Goal: Information Seeking & Learning: Learn about a topic

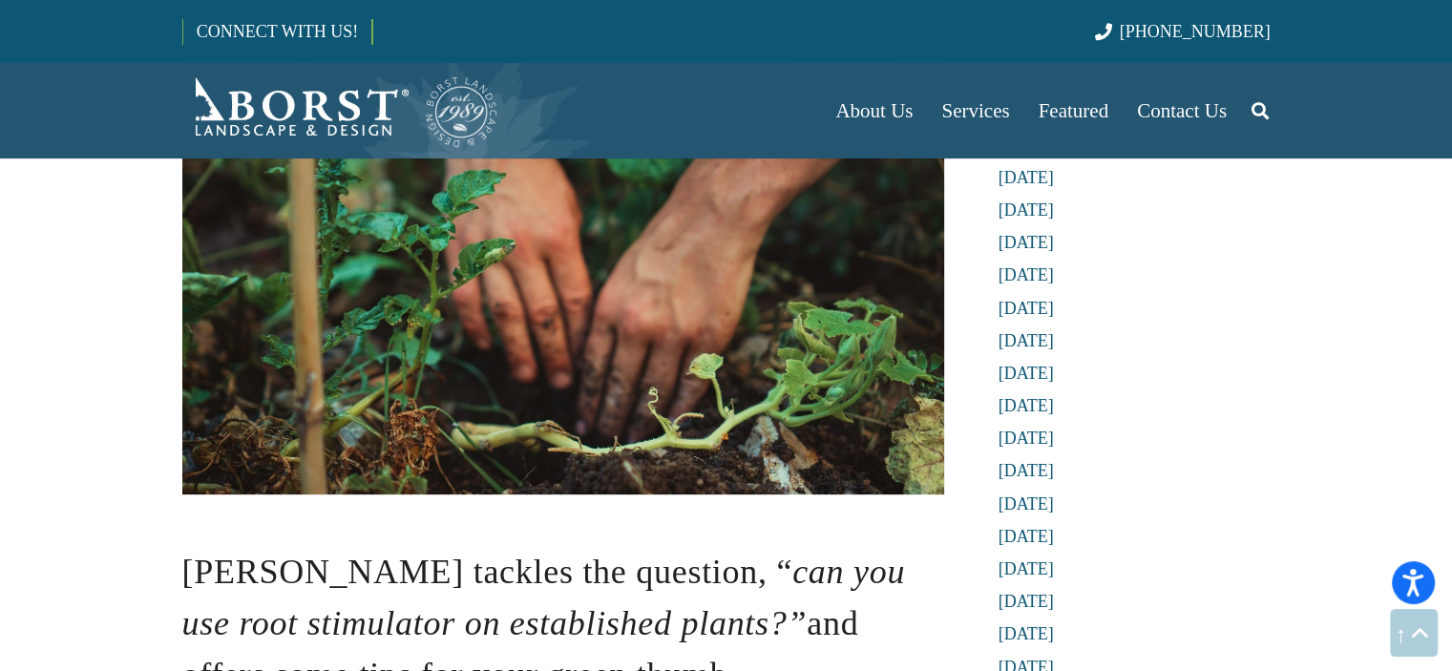
scroll to position [764, 0]
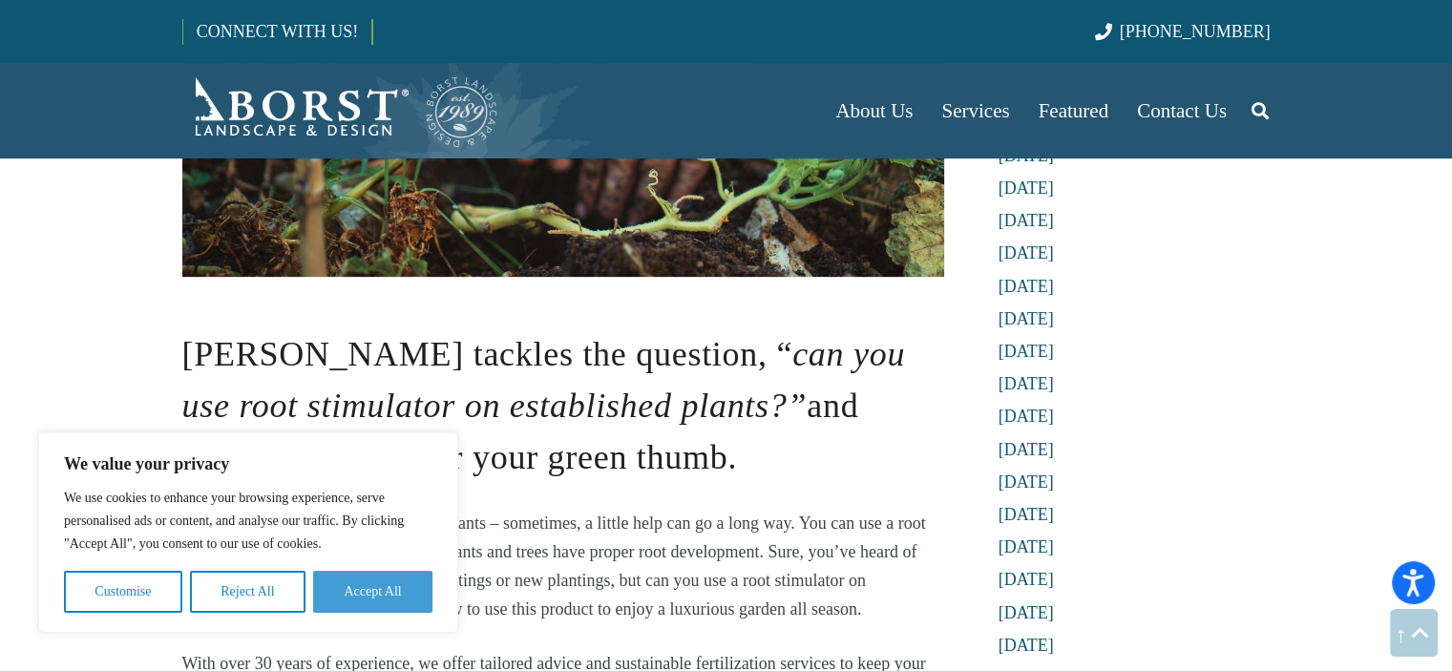
click at [381, 604] on button "Accept All" at bounding box center [372, 592] width 119 height 42
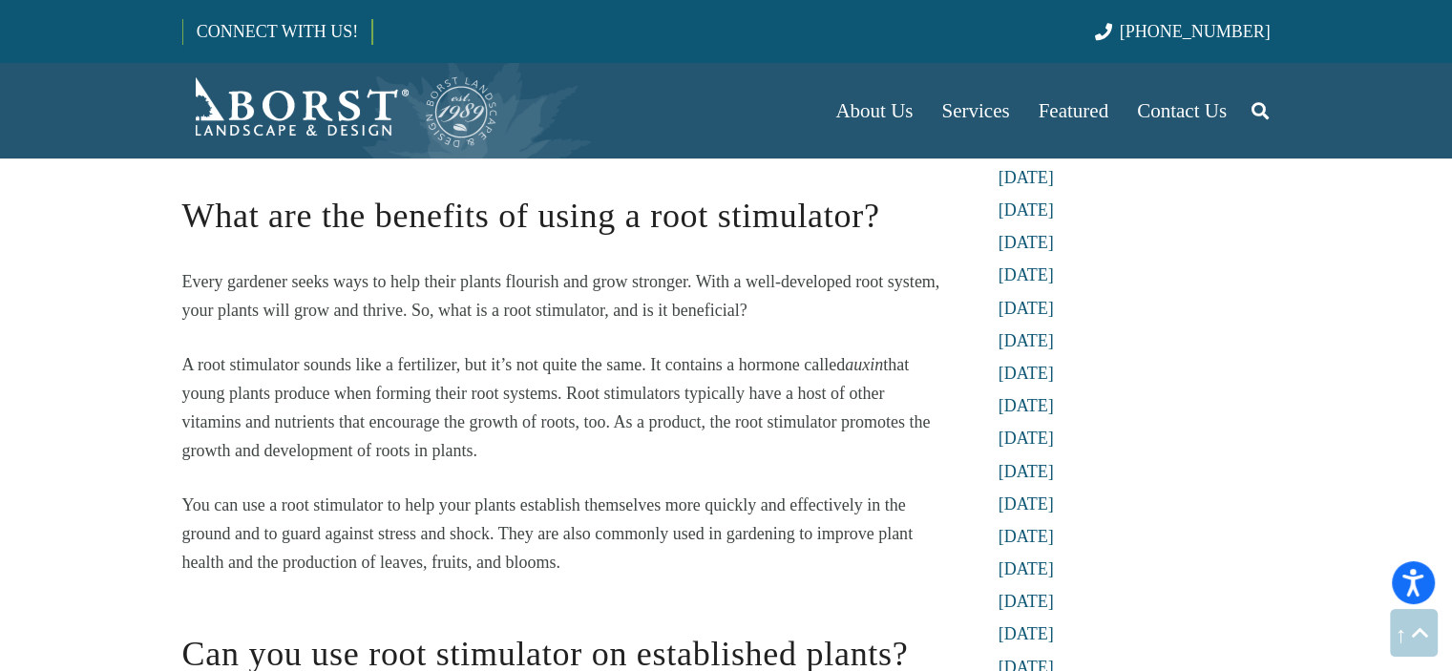
scroll to position [1719, 0]
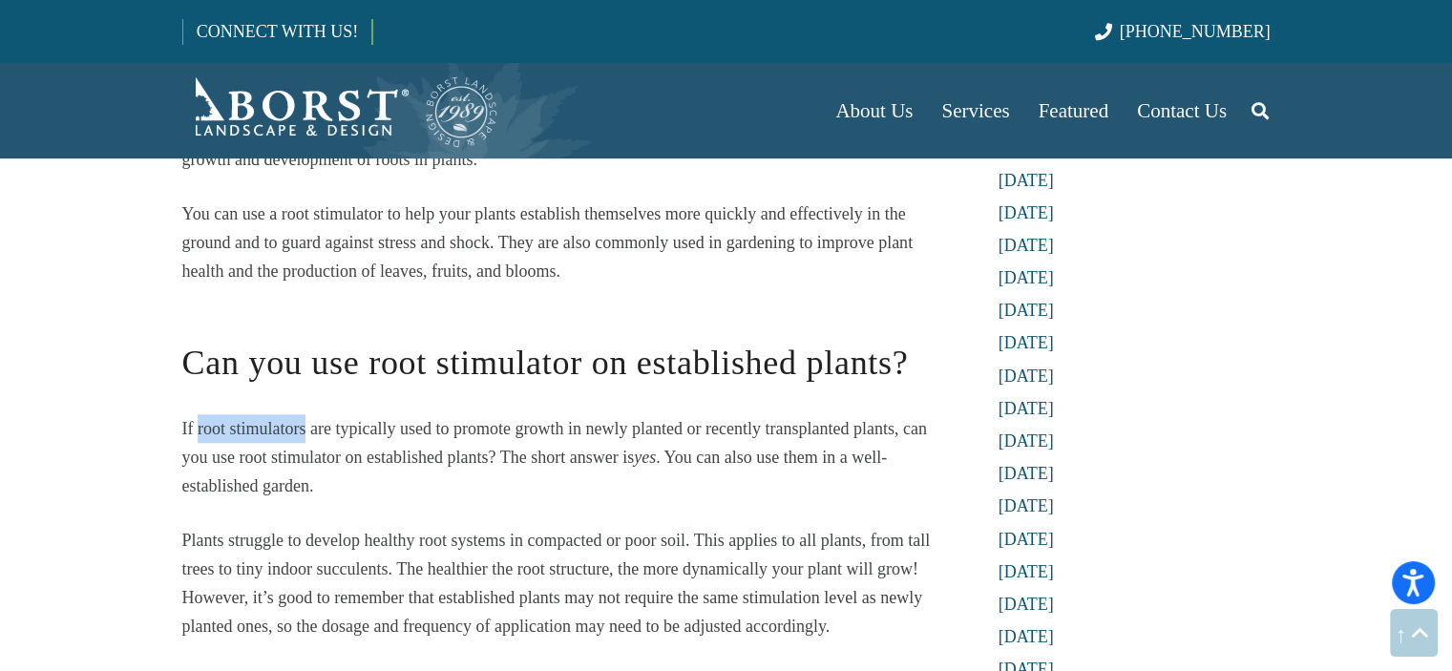
drag, startPoint x: 202, startPoint y: 425, endPoint x: 305, endPoint y: 431, distance: 102.3
click at [305, 431] on span "If root stimulators are typically used to promote growth in newly planted or re…" at bounding box center [554, 443] width 745 height 48
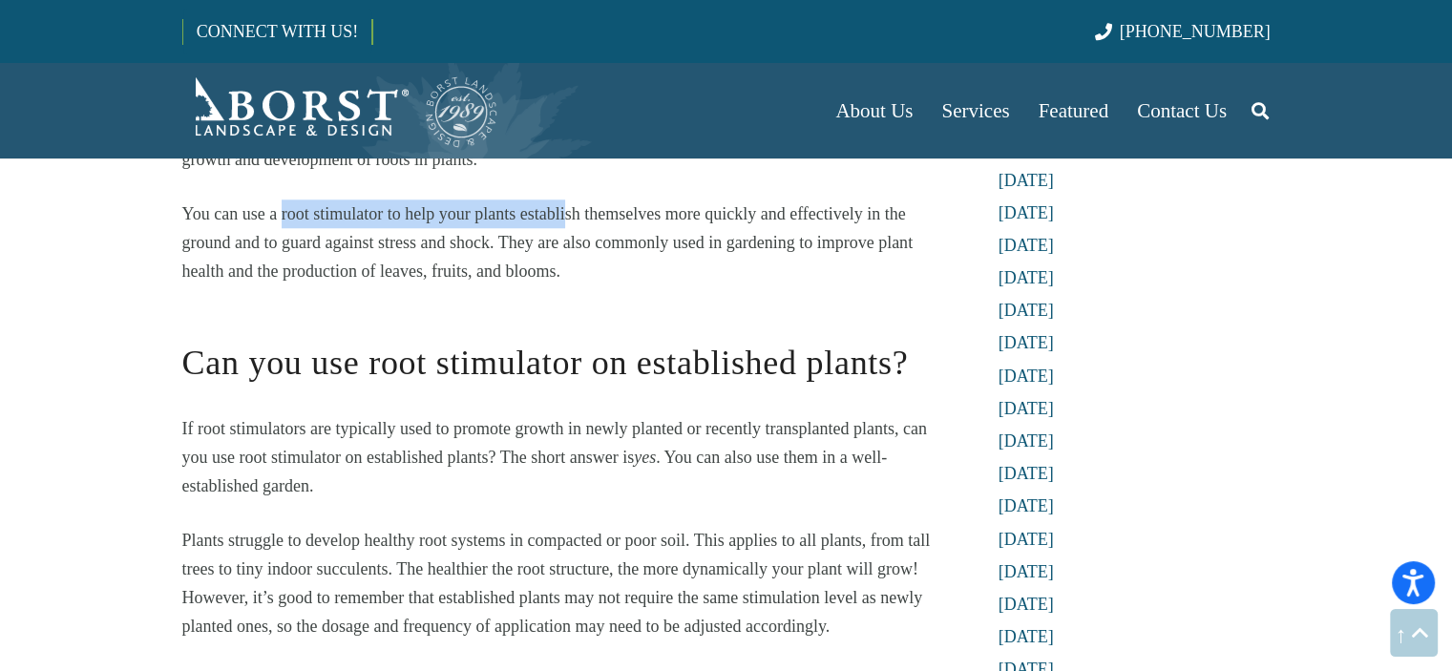
drag, startPoint x: 279, startPoint y: 212, endPoint x: 509, endPoint y: 266, distance: 236.5
click at [565, 217] on span "You can use a root stimulator to help your plants establish themselves more qui…" at bounding box center [547, 242] width 731 height 76
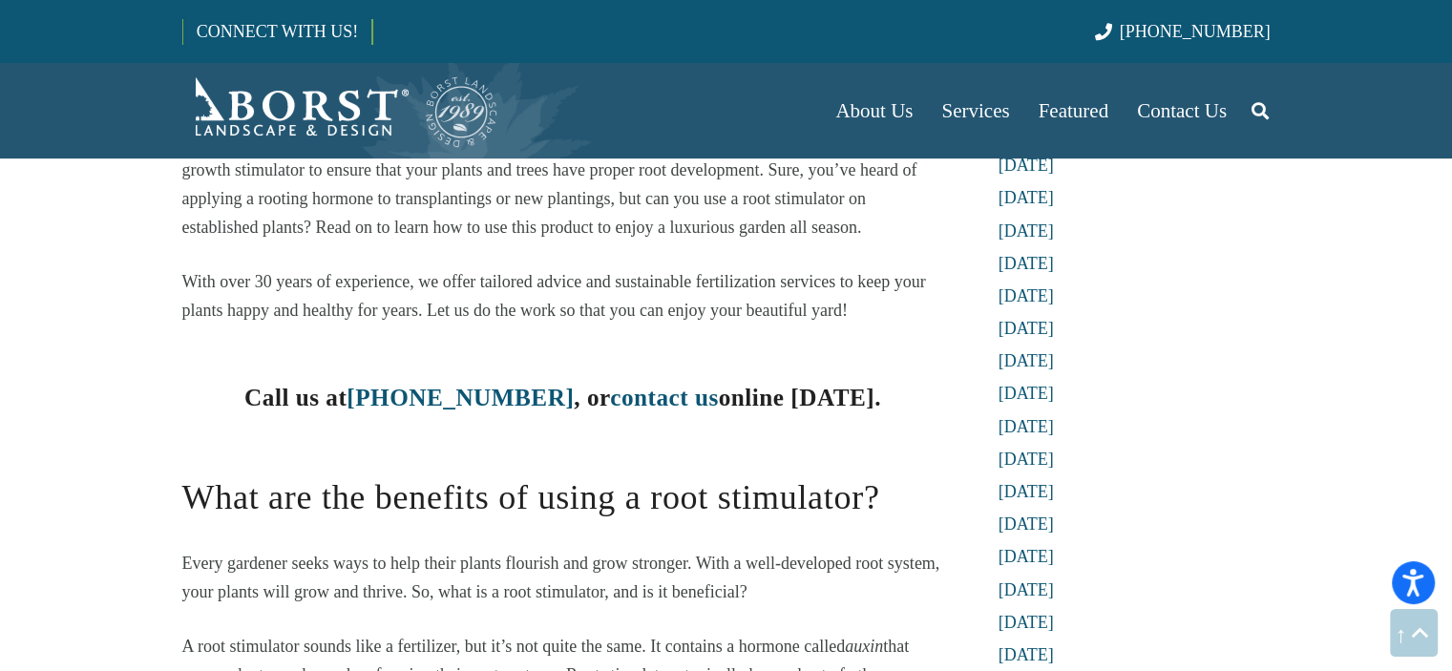
scroll to position [1337, 0]
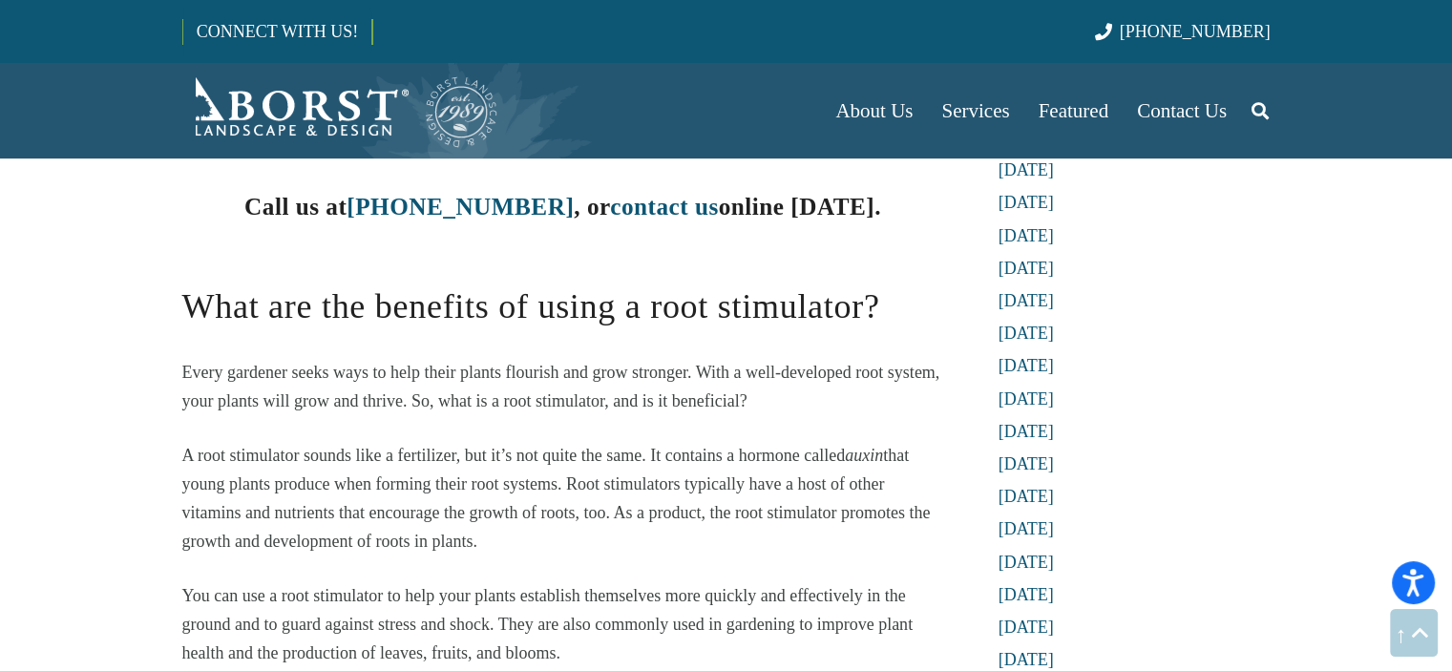
click at [580, 600] on span "You can use a root stimulator to help your plants establish themselves more qui…" at bounding box center [547, 624] width 731 height 76
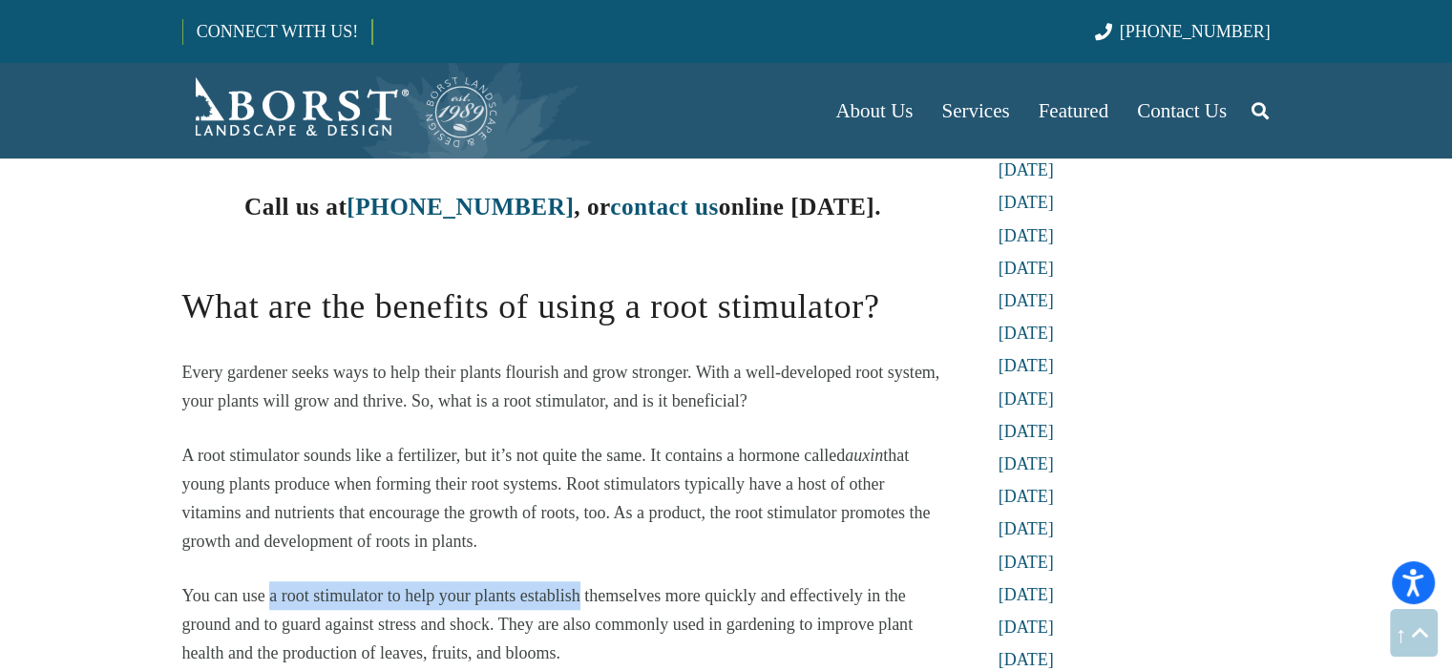
drag, startPoint x: 580, startPoint y: 600, endPoint x: 271, endPoint y: 583, distance: 308.9
click at [271, 583] on p "You can use a root stimulator to help your plants establish themselves more qui…" at bounding box center [563, 625] width 762 height 86
copy span "a root stimulator to help your plants establish"
